Goal: Information Seeking & Learning: Understand process/instructions

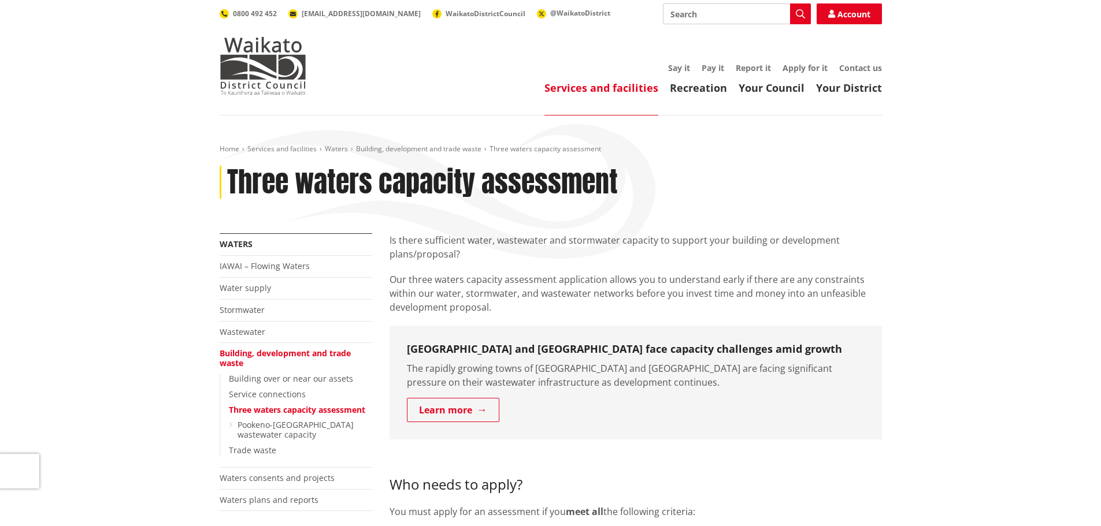
scroll to position [347, 0]
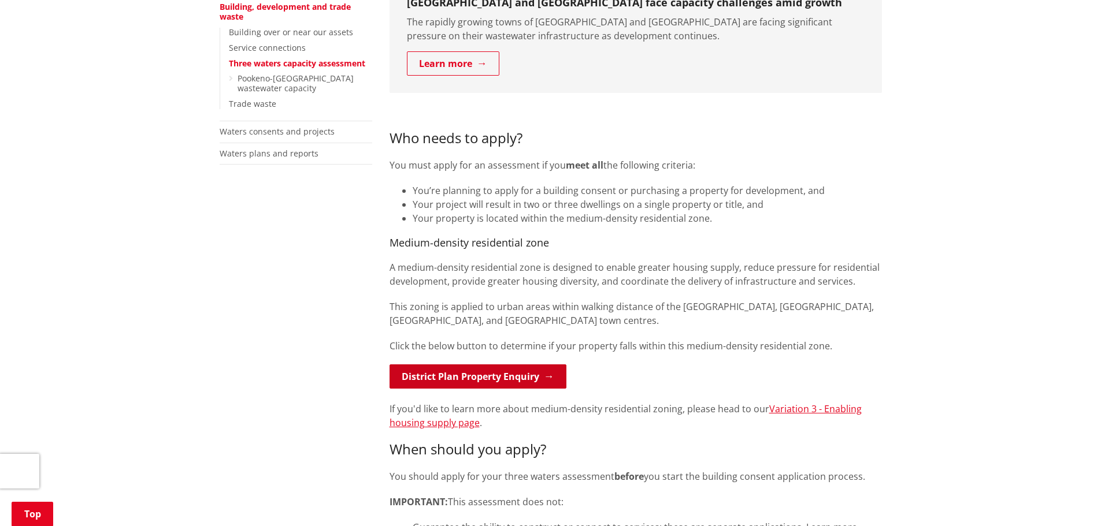
click at [531, 378] on link "District Plan Property Enquiry" at bounding box center [477, 377] width 177 height 24
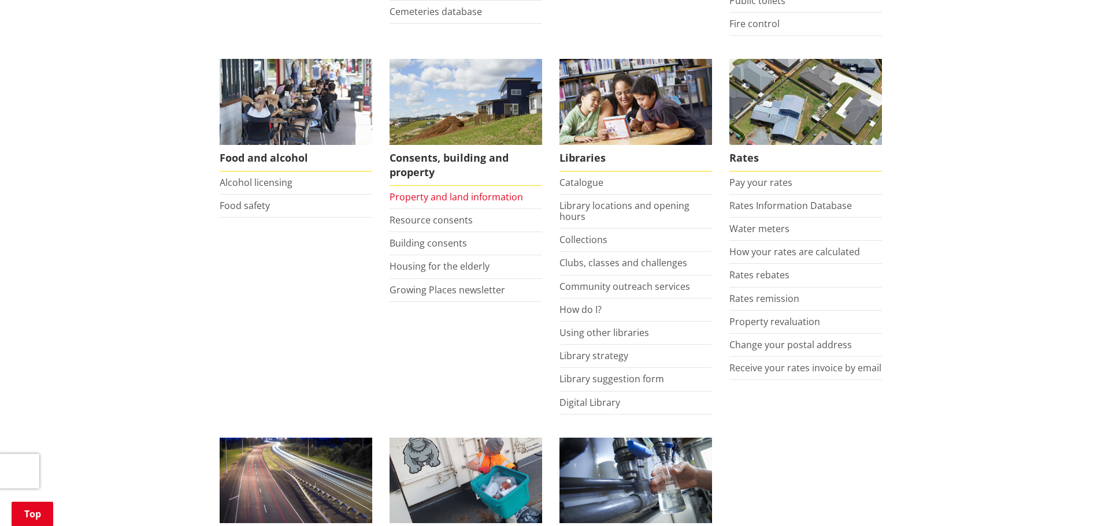
scroll to position [693, 0]
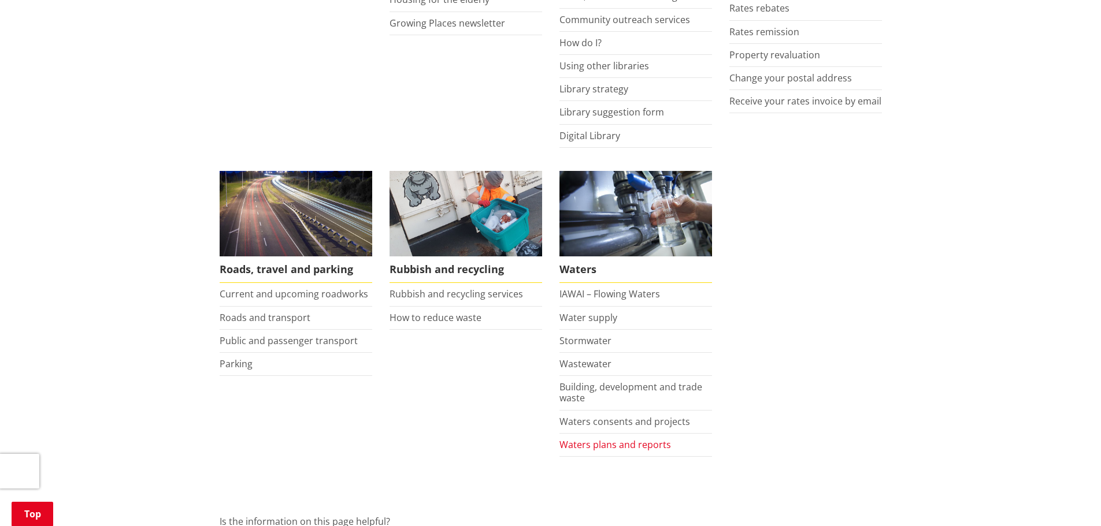
click at [641, 445] on link "Waters plans and reports" at bounding box center [615, 445] width 112 height 13
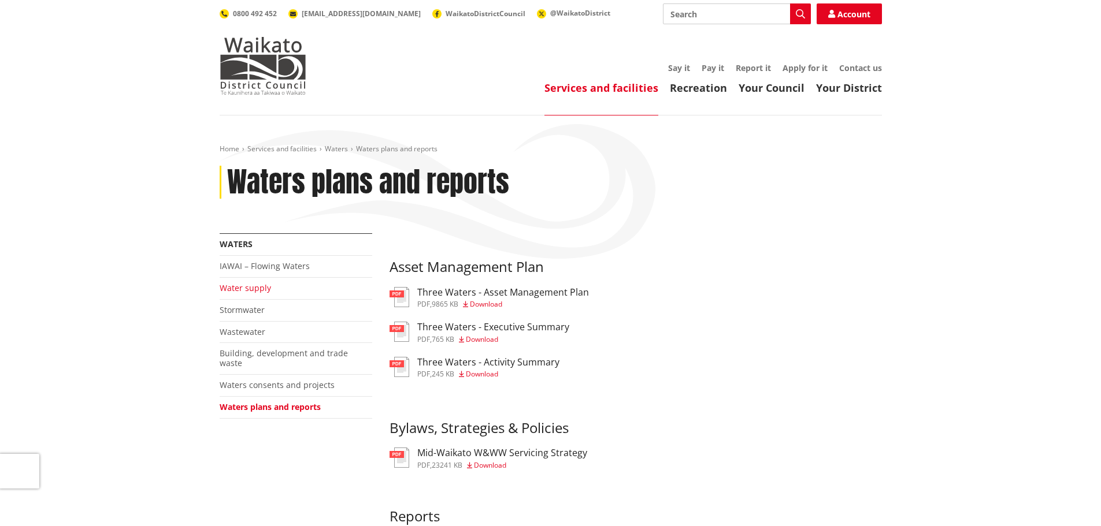
click at [249, 287] on link "Water supply" at bounding box center [245, 288] width 51 height 11
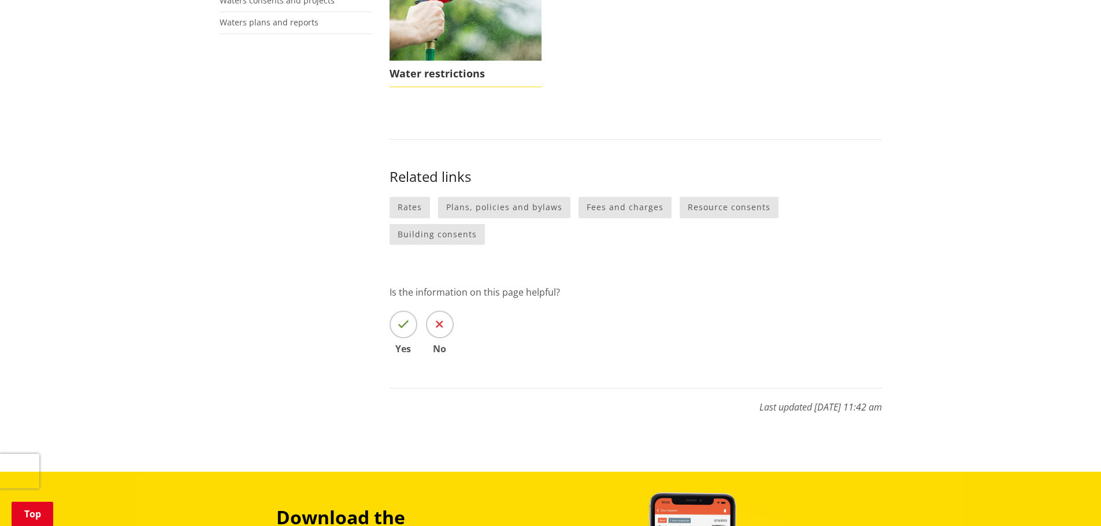
scroll to position [173, 0]
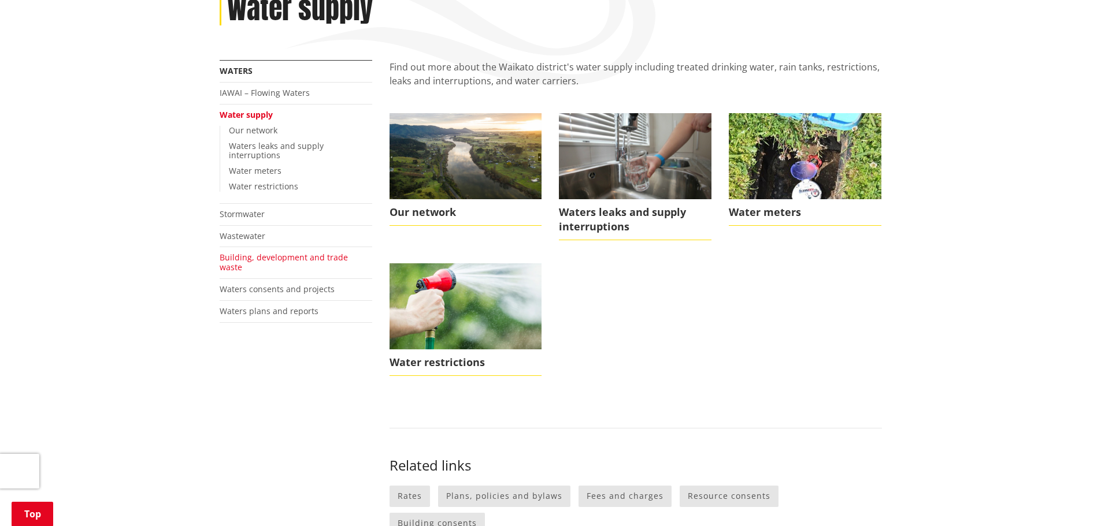
click at [268, 252] on link "Building, development and trade waste" at bounding box center [284, 262] width 128 height 21
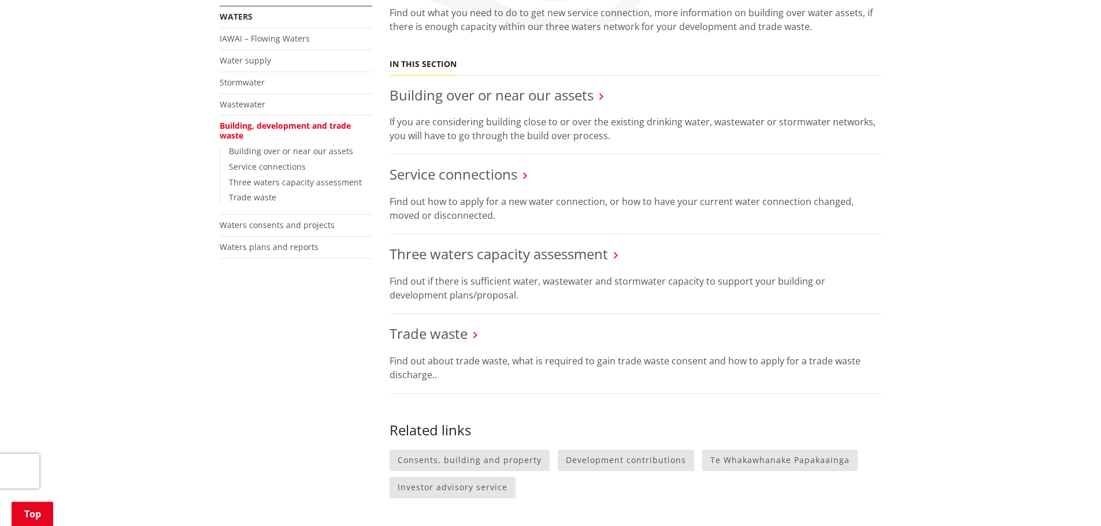
scroll to position [116, 0]
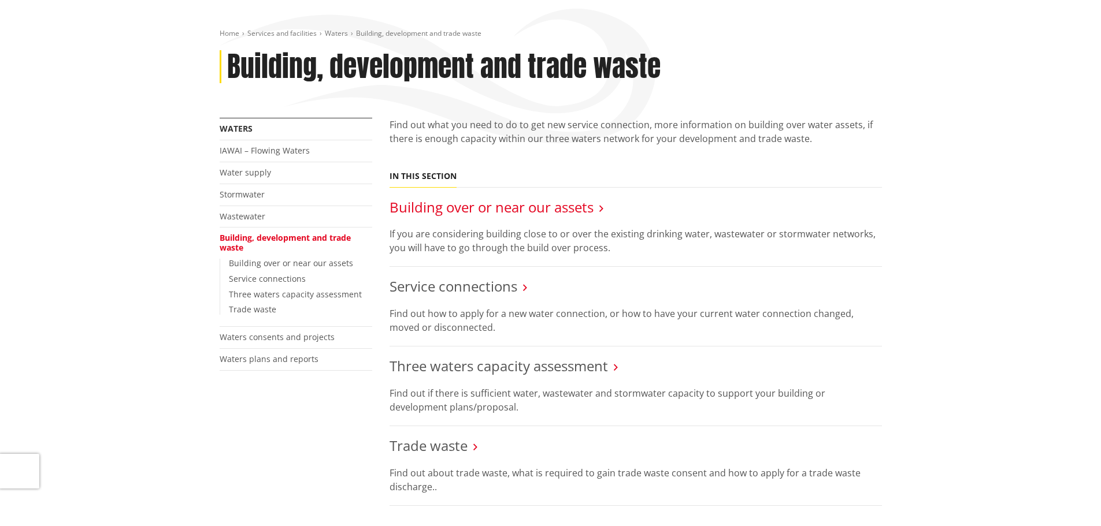
click at [524, 205] on link "Building over or near our assets" at bounding box center [491, 207] width 204 height 19
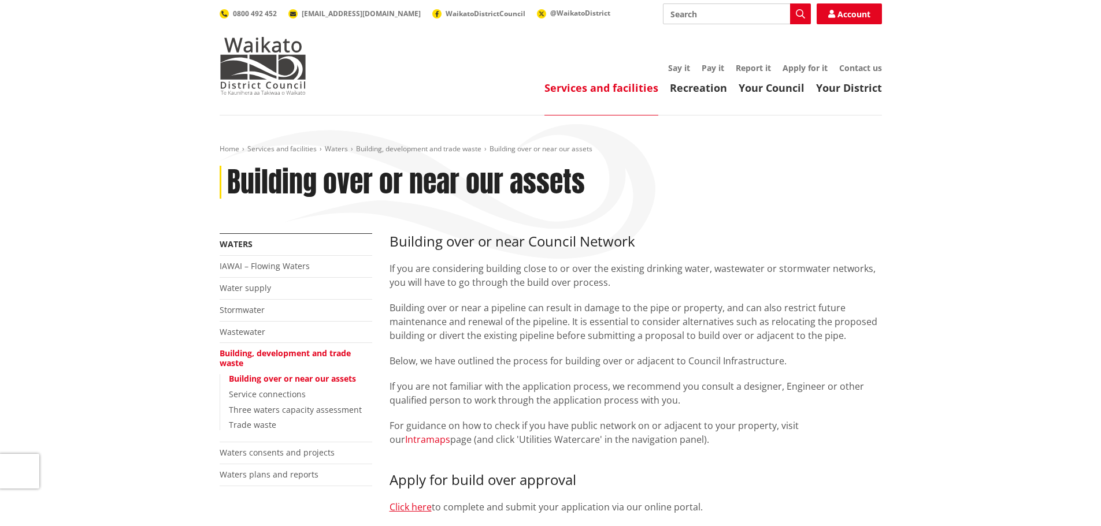
click at [450, 433] on link "Intramaps" at bounding box center [427, 439] width 45 height 13
